Goal: Task Accomplishment & Management: Use online tool/utility

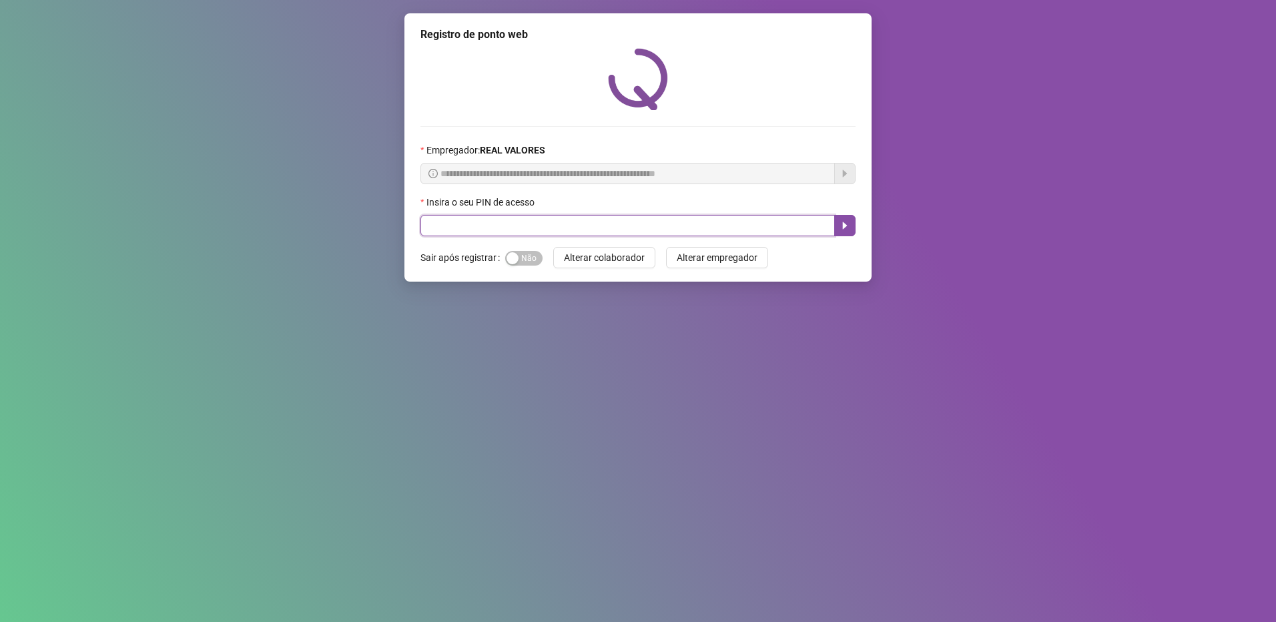
click at [519, 224] on input "text" at bounding box center [628, 225] width 414 height 21
type input "*****"
click at [844, 232] on button "button" at bounding box center [844, 225] width 21 height 21
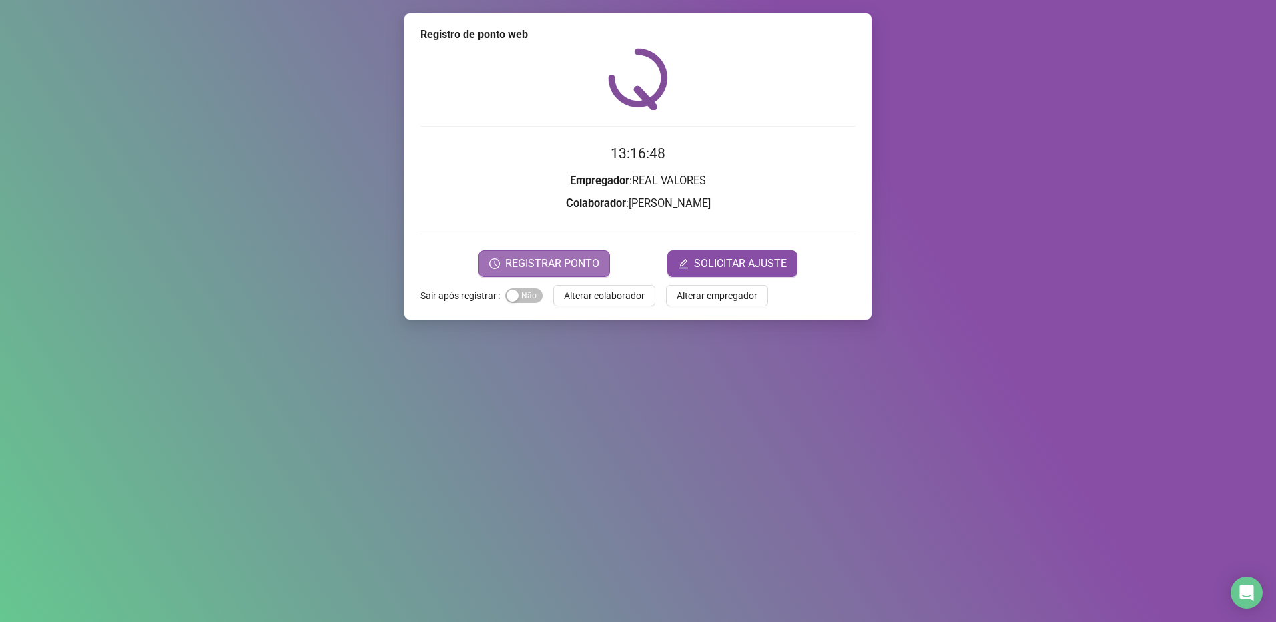
click at [560, 264] on span "REGISTRAR PONTO" at bounding box center [552, 264] width 94 height 16
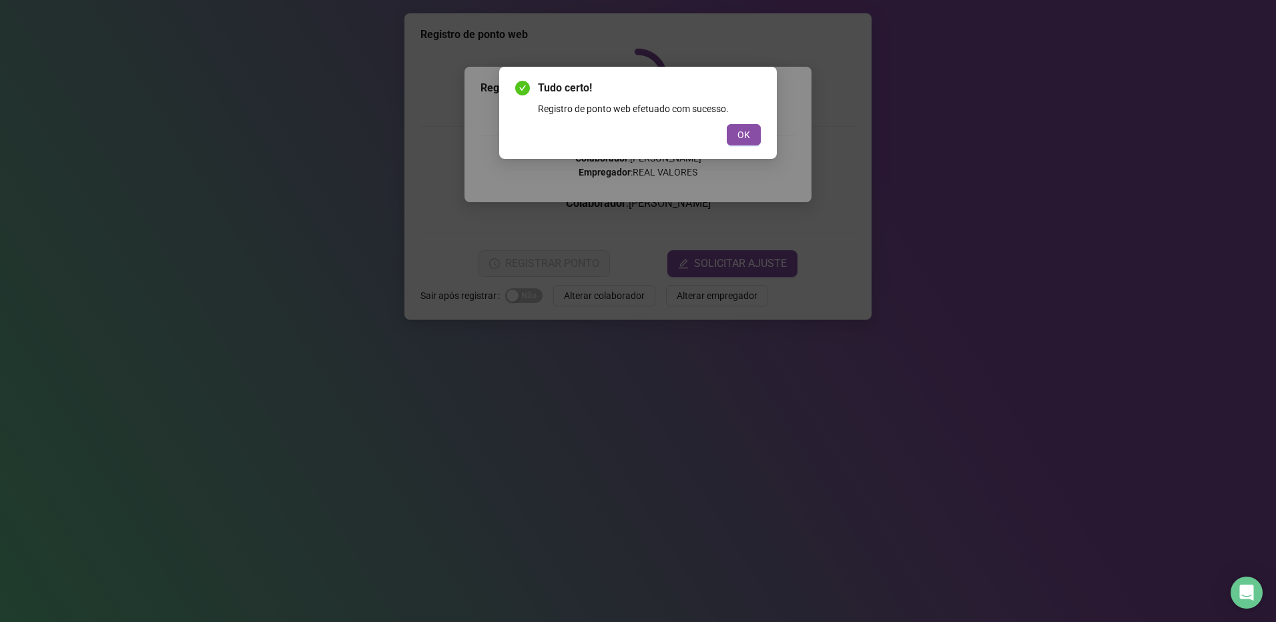
click at [765, 131] on div "Tudo certo! Registro de ponto web efetuado com sucesso. OK" at bounding box center [638, 113] width 278 height 92
click at [750, 135] on span "OK" at bounding box center [744, 134] width 13 height 15
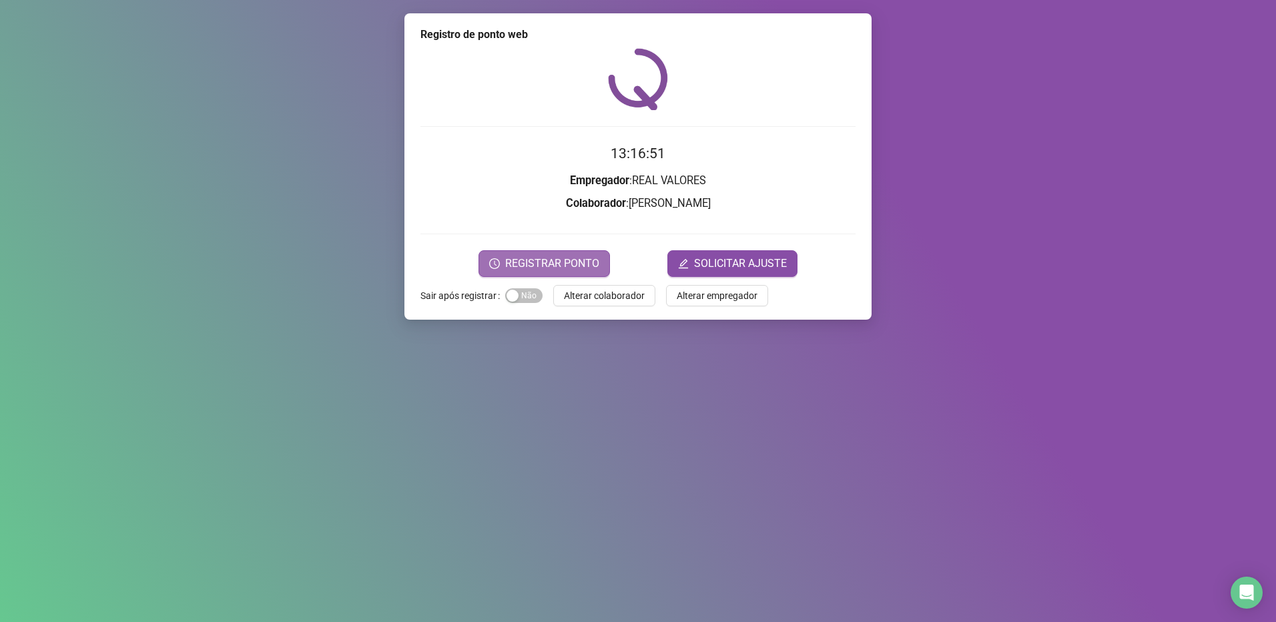
click at [559, 264] on span "REGISTRAR PONTO" at bounding box center [552, 264] width 94 height 16
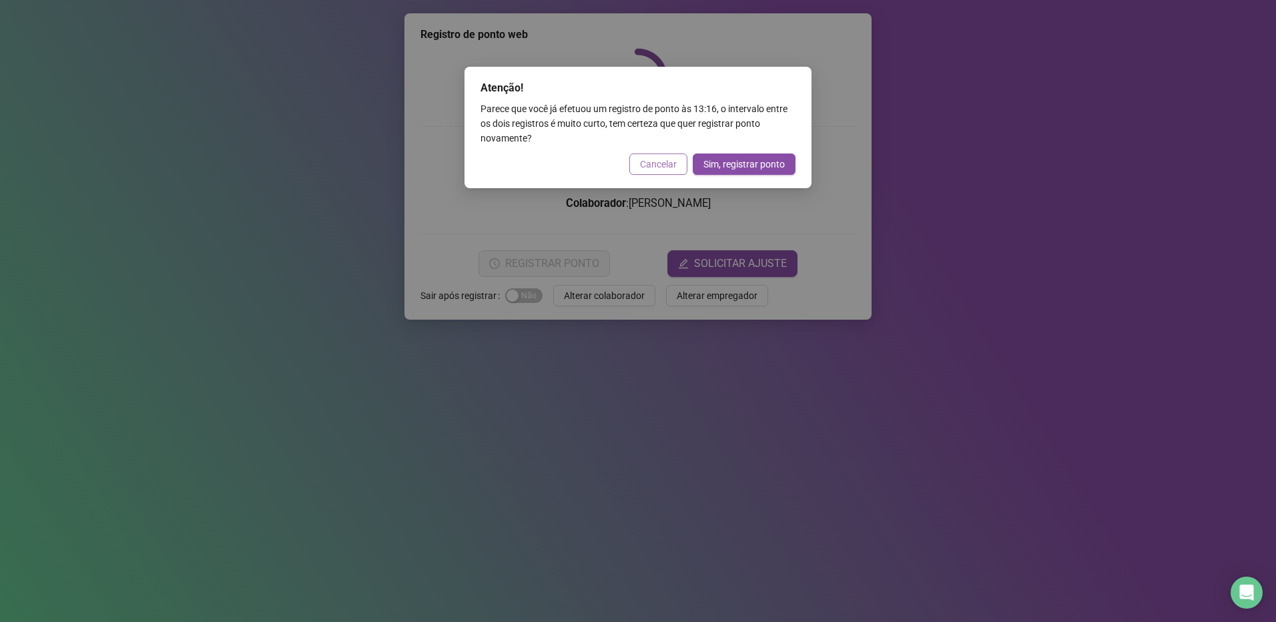
click at [658, 160] on span "Cancelar" at bounding box center [658, 164] width 37 height 15
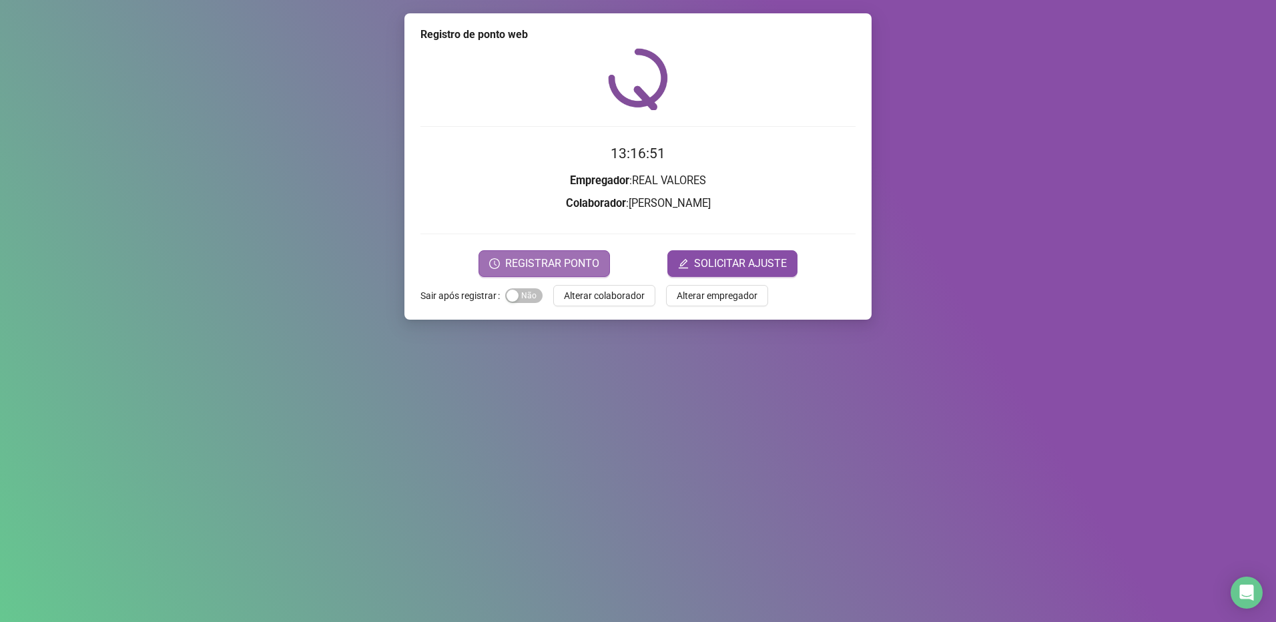
click at [563, 265] on span "REGISTRAR PONTO" at bounding box center [552, 264] width 94 height 16
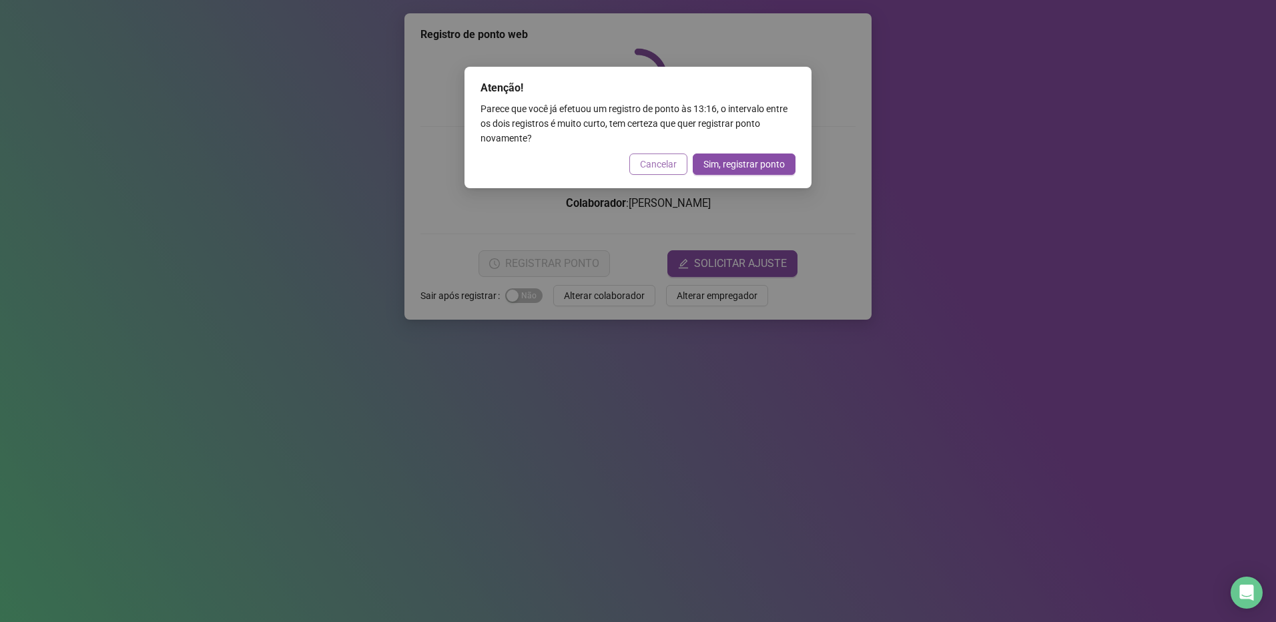
click at [666, 163] on span "Cancelar" at bounding box center [658, 164] width 37 height 15
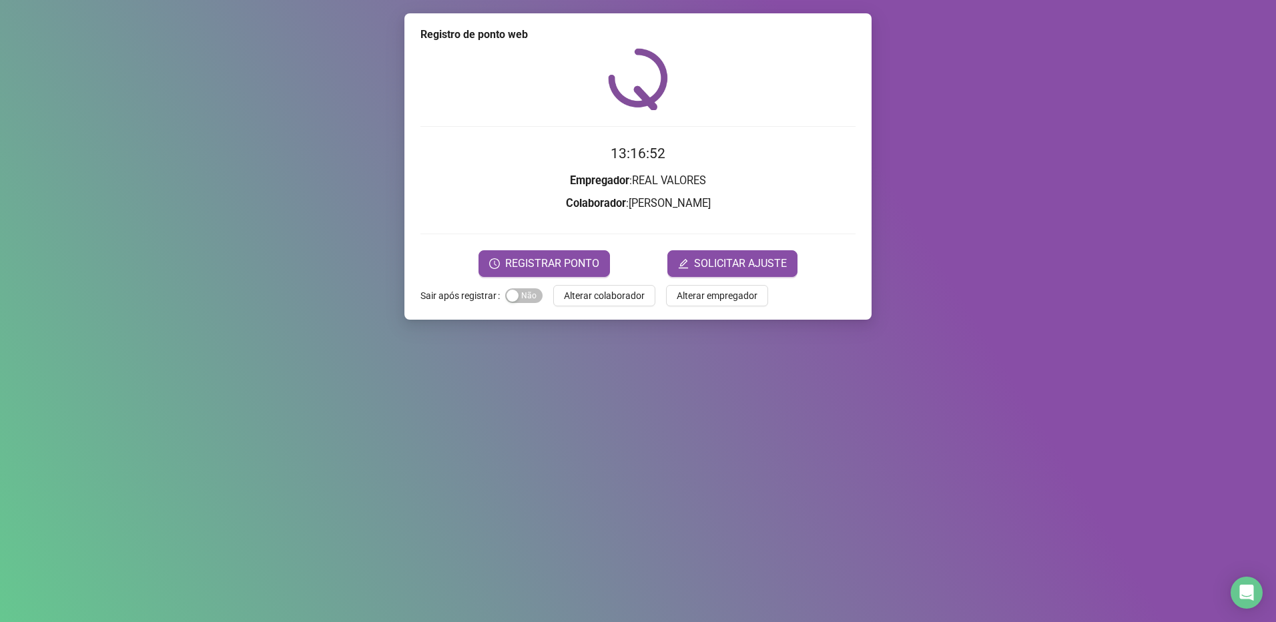
click at [559, 261] on span "REGISTRAR PONTO" at bounding box center [552, 264] width 94 height 16
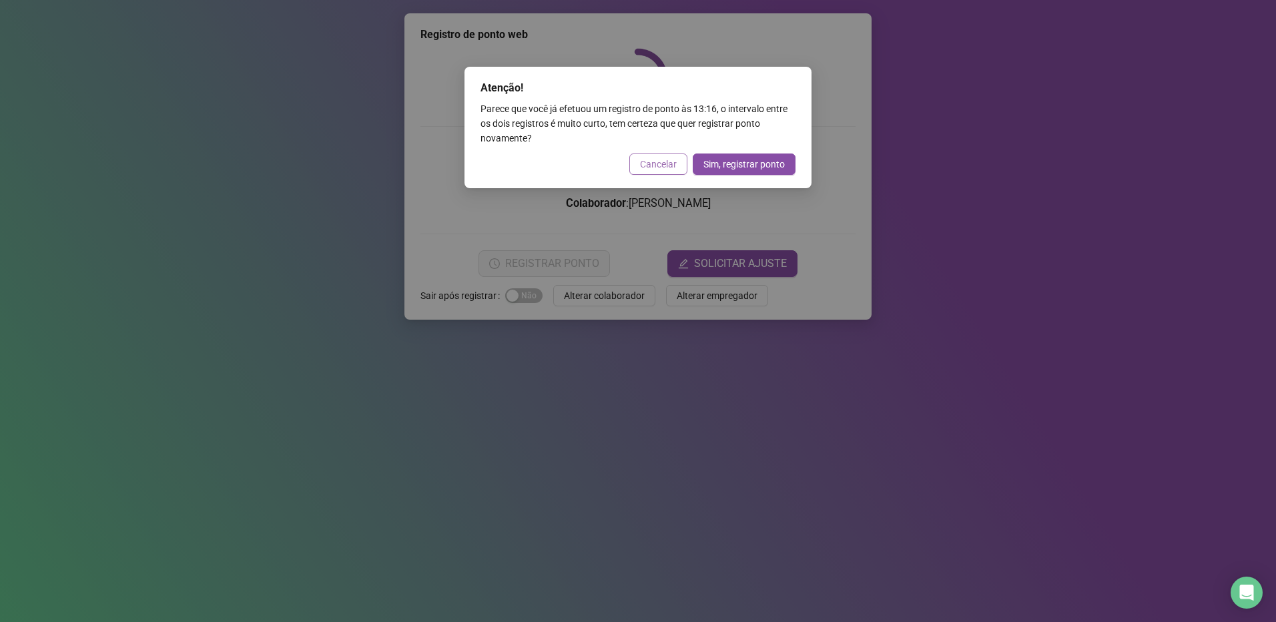
click at [662, 166] on span "Cancelar" at bounding box center [658, 164] width 37 height 15
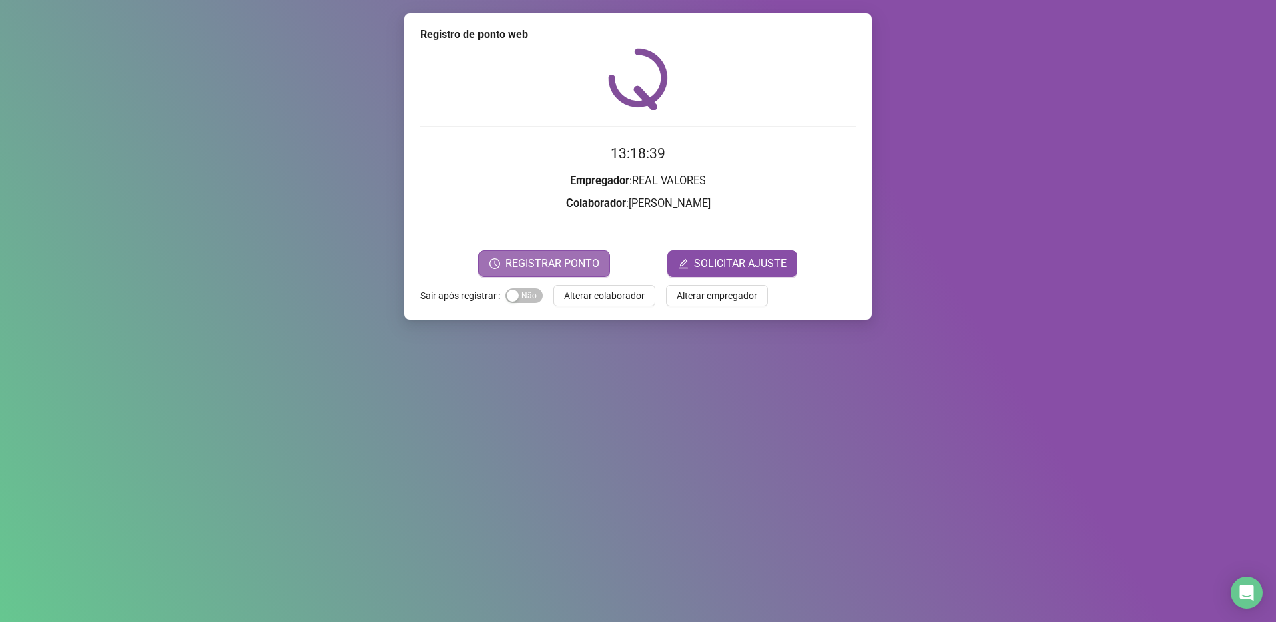
click at [563, 259] on span "REGISTRAR PONTO" at bounding box center [552, 264] width 94 height 16
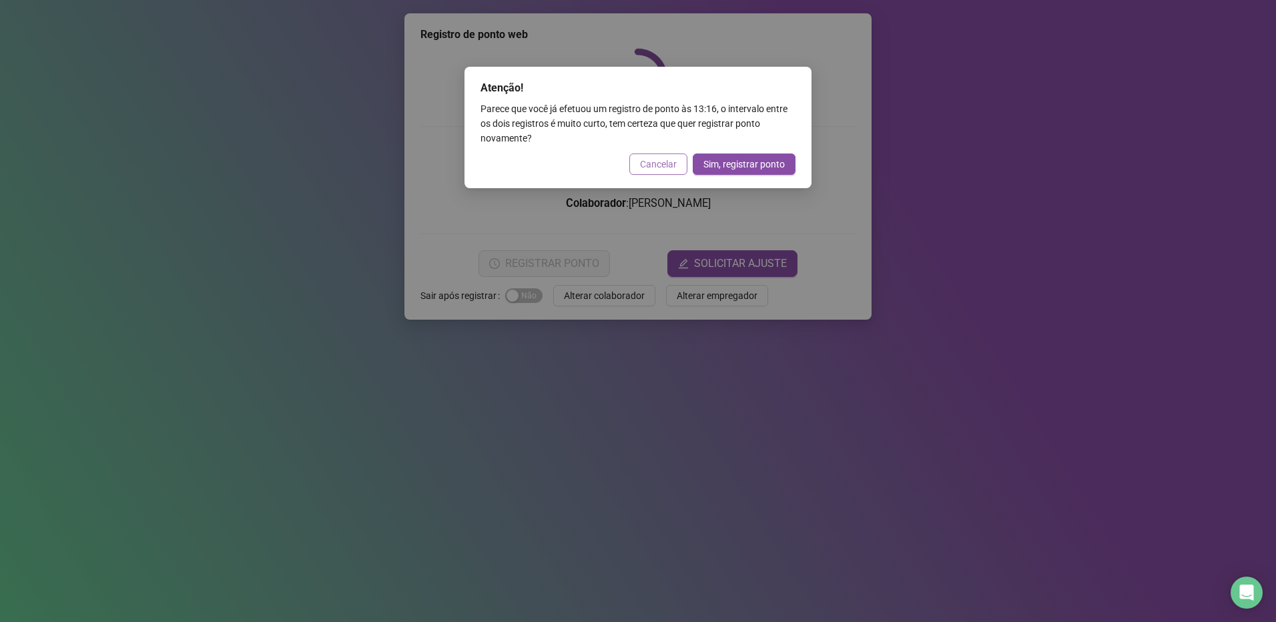
click at [666, 156] on button "Cancelar" at bounding box center [658, 164] width 58 height 21
